Goal: Task Accomplishment & Management: Manage account settings

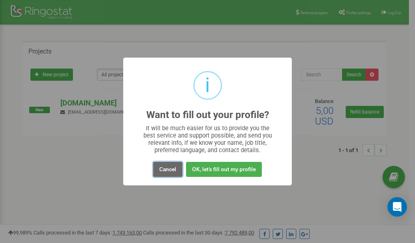
click at [170, 168] on button "Cancel" at bounding box center [167, 169] width 29 height 15
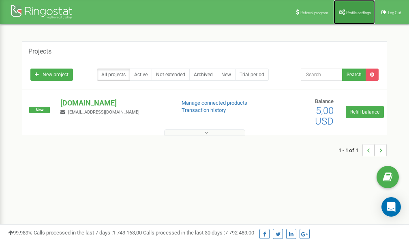
click at [353, 12] on span "Profile settings" at bounding box center [358, 13] width 25 height 4
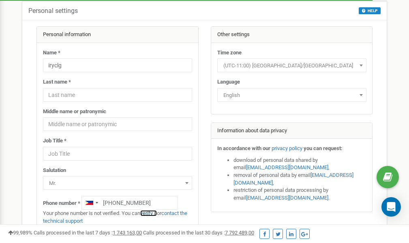
click at [153, 213] on link "verify it" at bounding box center [148, 213] width 17 height 6
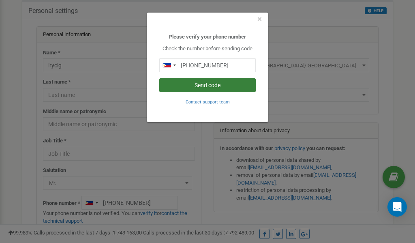
click at [216, 86] on button "Send code" at bounding box center [207, 85] width 97 height 14
